Goal: Task Accomplishment & Management: Use online tool/utility

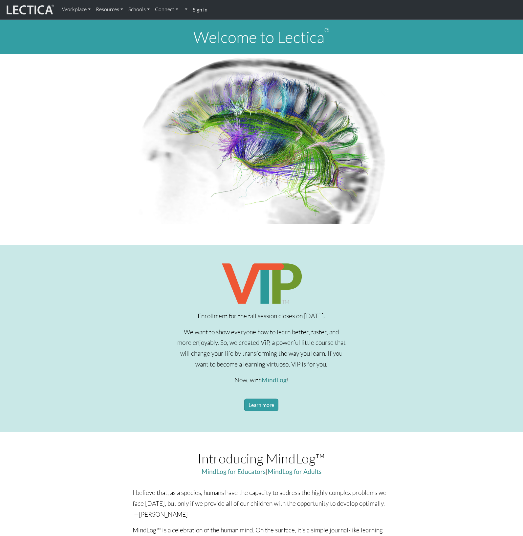
click at [203, 10] on strong "Sign in" at bounding box center [200, 9] width 15 height 6
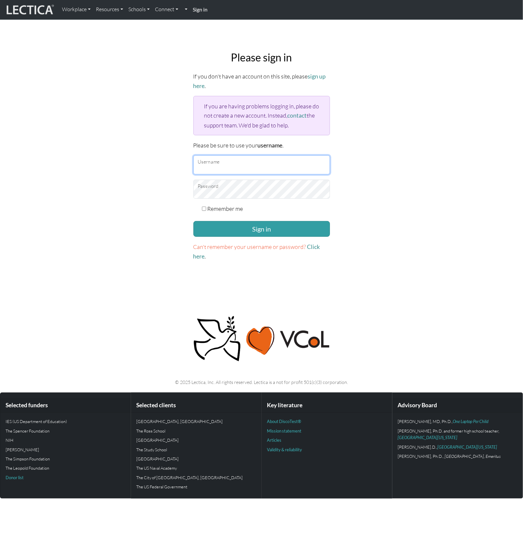
type input "mabdelgany87"
click at [248, 236] on form "If you don't have an account on this site, please sign up here . If you are hav…" at bounding box center [261, 167] width 137 height 190
click at [247, 230] on button "Sign in" at bounding box center [261, 229] width 137 height 16
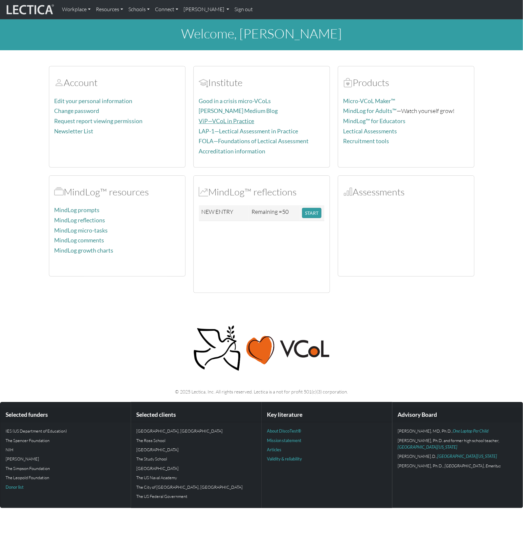
click at [218, 122] on link "ViP—VCoL in Practice" at bounding box center [227, 121] width 56 height 7
click at [313, 214] on button "START" at bounding box center [311, 213] width 19 height 10
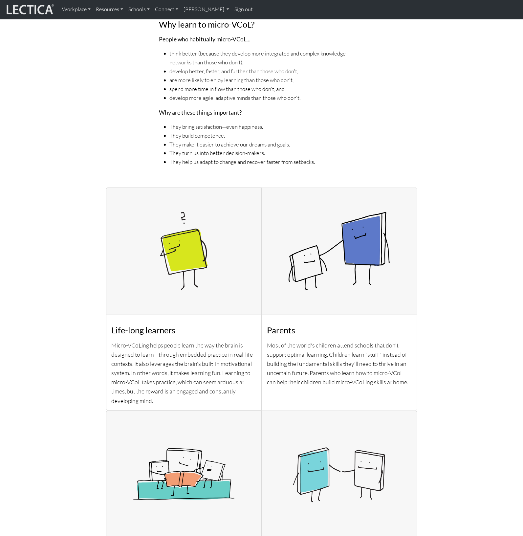
scroll to position [560, 0]
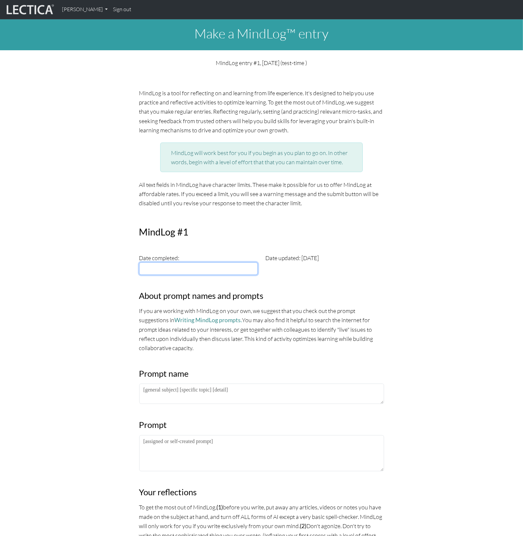
type input "[DATE]"
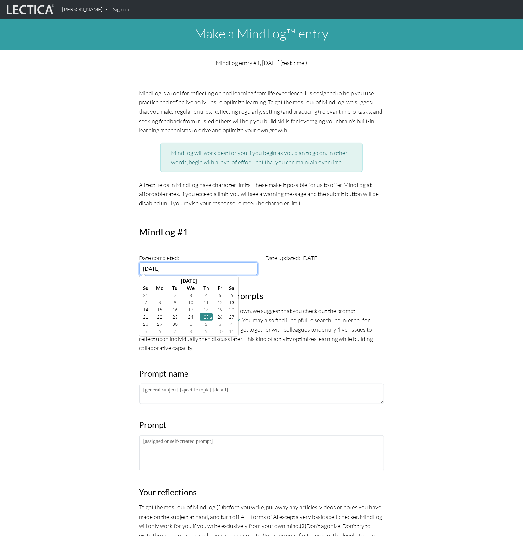
click at [169, 274] on input "[DATE]" at bounding box center [198, 268] width 119 height 12
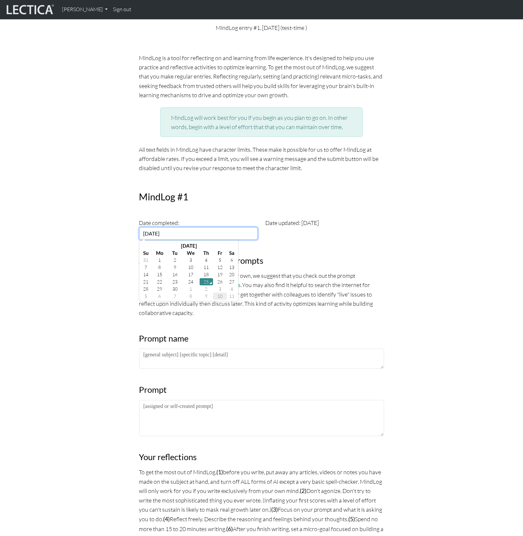
scroll to position [59, 0]
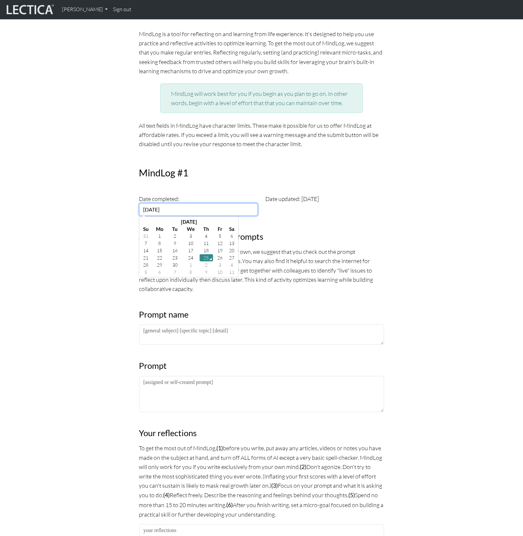
click at [206, 257] on td "25" at bounding box center [207, 257] width 14 height 7
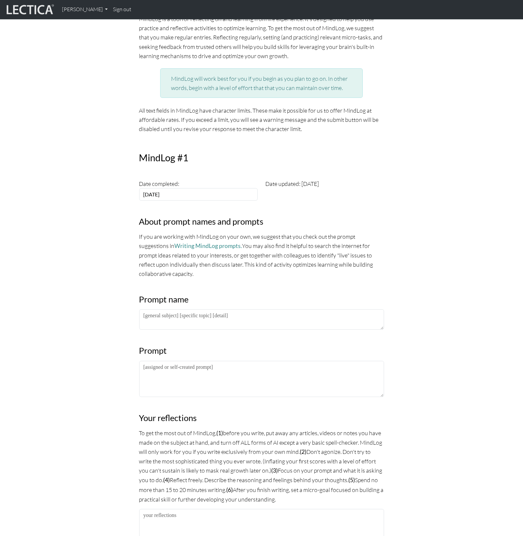
scroll to position [200, 0]
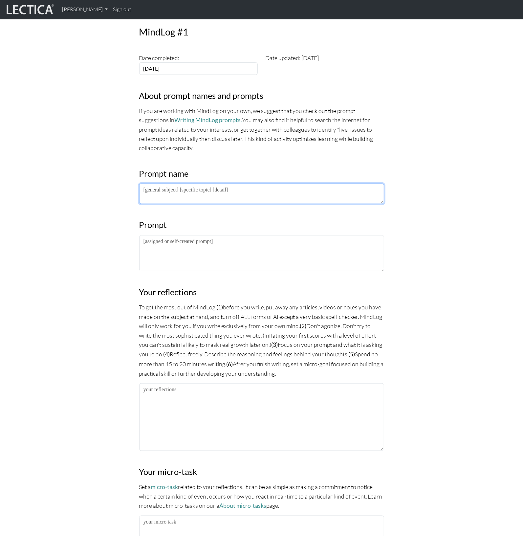
click at [195, 193] on textarea at bounding box center [261, 194] width 245 height 20
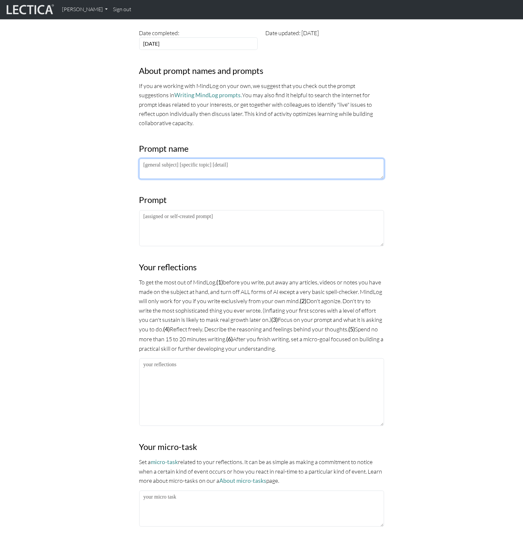
scroll to position [225, 0]
drag, startPoint x: 195, startPoint y: 285, endPoint x: 172, endPoint y: 281, distance: 24.1
click at [172, 281] on p "To get the most out of MindLog, (1) before you write, put away any articles, vi…" at bounding box center [261, 315] width 245 height 76
drag, startPoint x: 172, startPoint y: 293, endPoint x: 157, endPoint y: 278, distance: 22.1
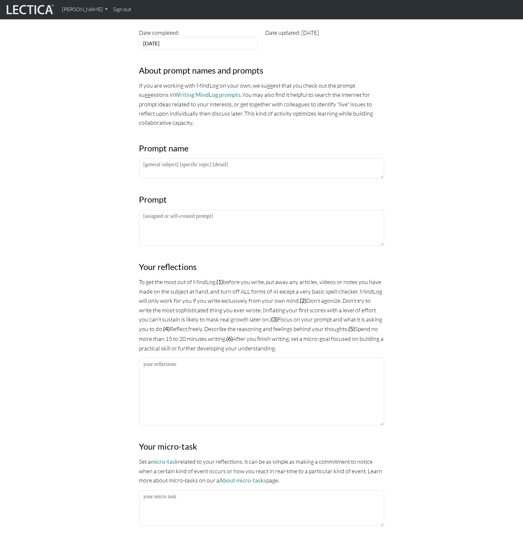
click at [157, 278] on p "To get the most out of MindLog, (1) before you write, put away any articles, vi…" at bounding box center [261, 315] width 245 height 76
click at [205, 307] on p "To get the most out of MindLog, (1) before you write, put away any articles, vi…" at bounding box center [261, 315] width 245 height 76
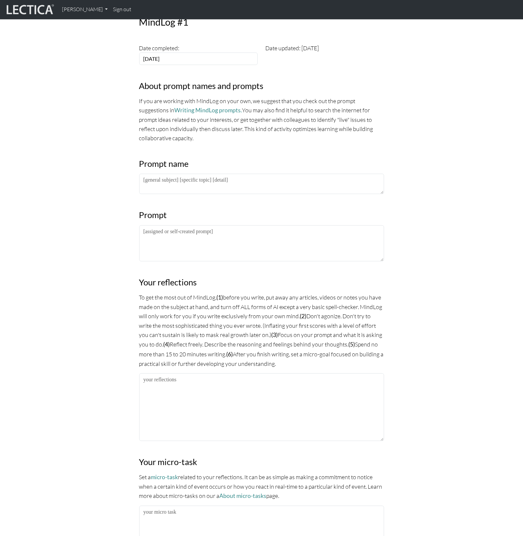
scroll to position [210, 0]
click at [171, 182] on textarea at bounding box center [261, 184] width 245 height 20
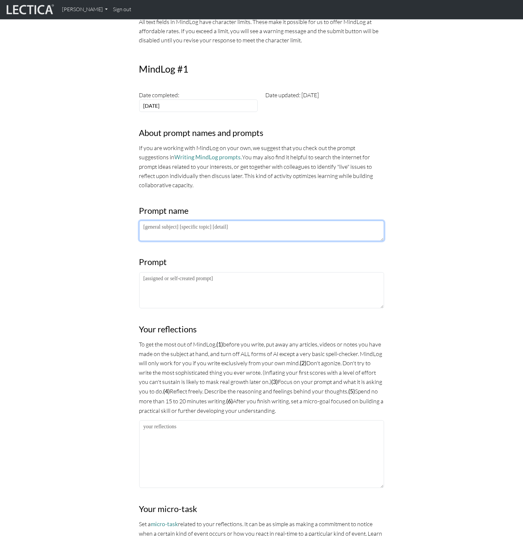
scroll to position [0, 0]
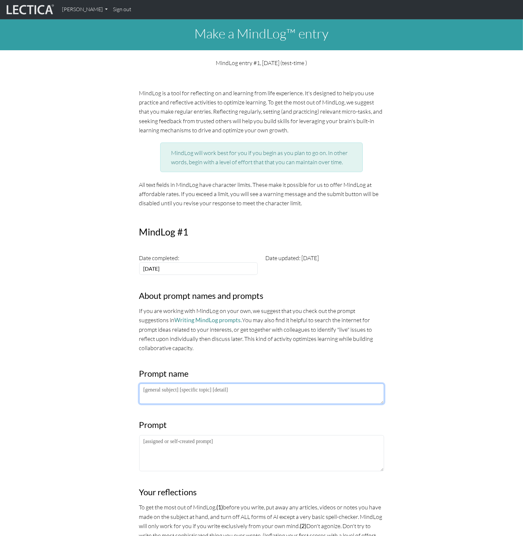
paste textarea "PM LDP 2025"
type textarea "PM LDP 2025"
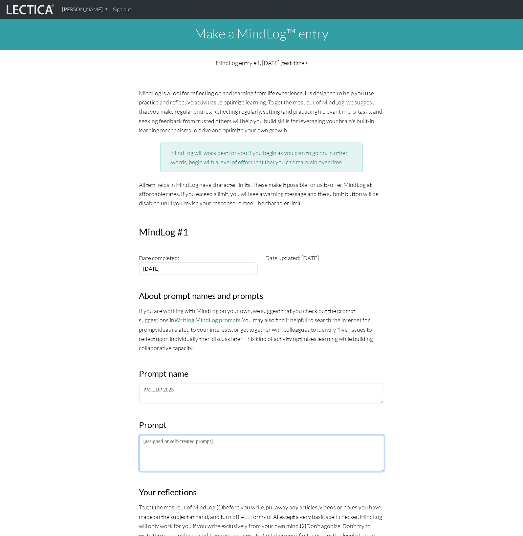
click at [162, 443] on textarea at bounding box center [261, 453] width 245 height 36
paste textarea "Extrospective: What I am noticing about the lectures/frameworks/practices is… I…"
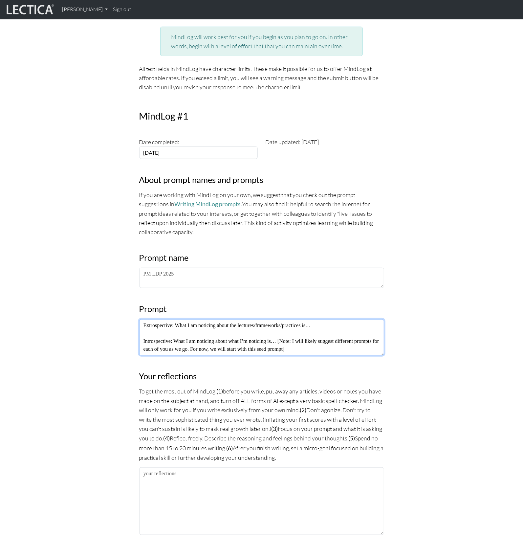
scroll to position [131, 0]
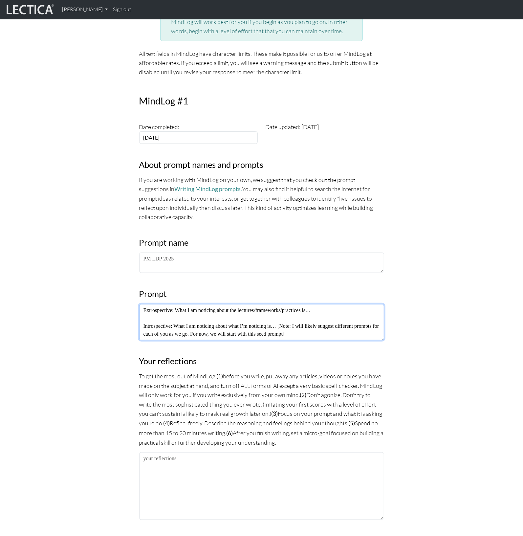
type textarea "Extrospective: What I am noticing about the lectures/frameworks/practices is… I…"
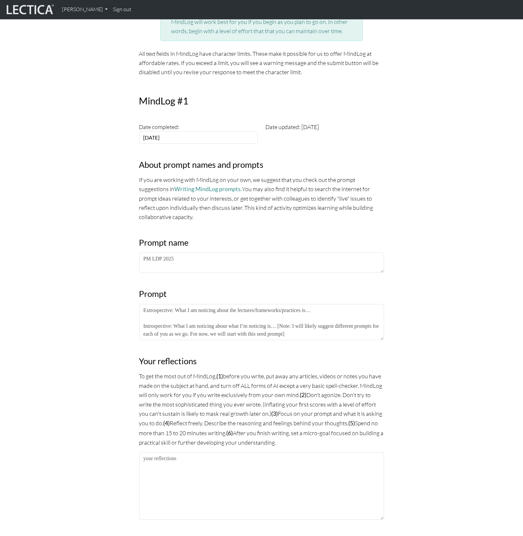
click at [106, 297] on div "MindLog is a tool for reflecting on and learning from life experience. It's des…" at bounding box center [262, 374] width 434 height 834
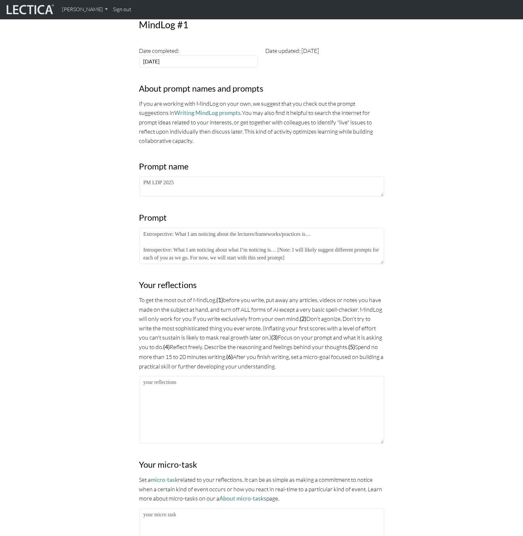
scroll to position [262, 0]
